Goal: Information Seeking & Learning: Learn about a topic

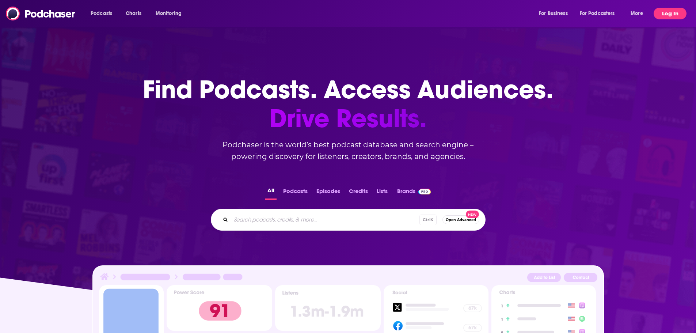
click at [668, 11] on button "Log In" at bounding box center [670, 14] width 33 height 12
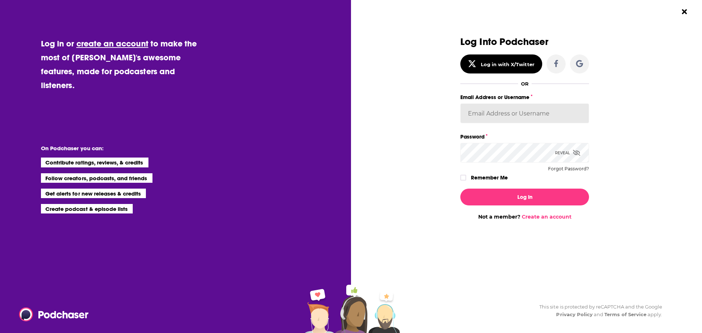
type input "[PERSON_NAME]"
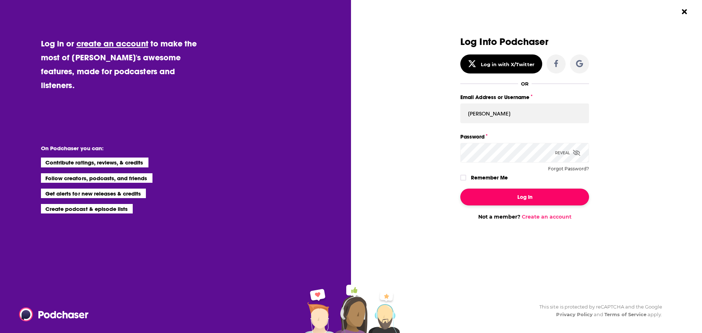
click at [531, 199] on button "Log In" at bounding box center [524, 197] width 129 height 17
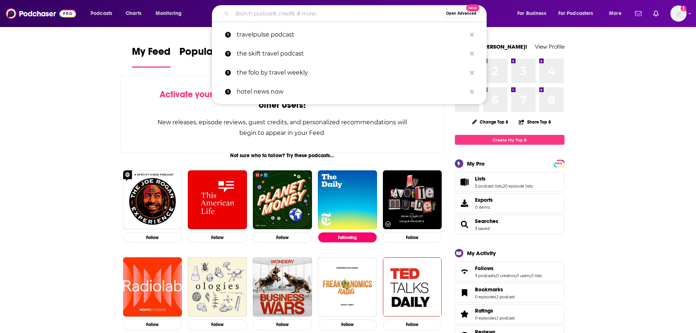
click at [360, 8] on input "Search podcasts, credits, & more..." at bounding box center [337, 14] width 211 height 12
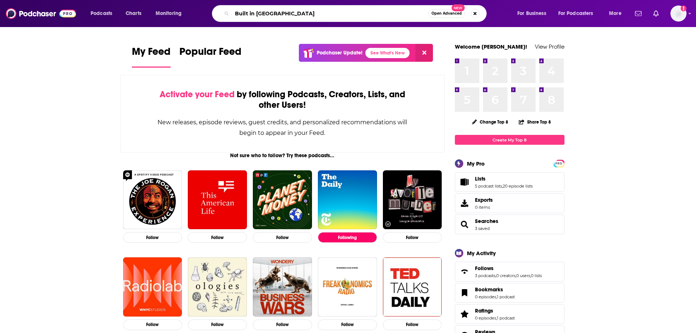
type input "Built in [GEOGRAPHIC_DATA]"
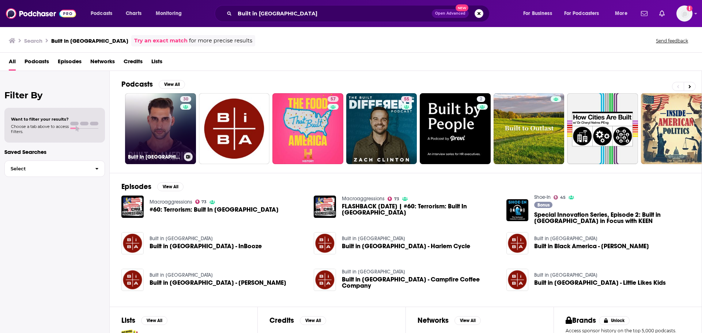
click at [172, 127] on link "30 Built In [GEOGRAPHIC_DATA]" at bounding box center [160, 128] width 71 height 71
